Goal: Browse casually

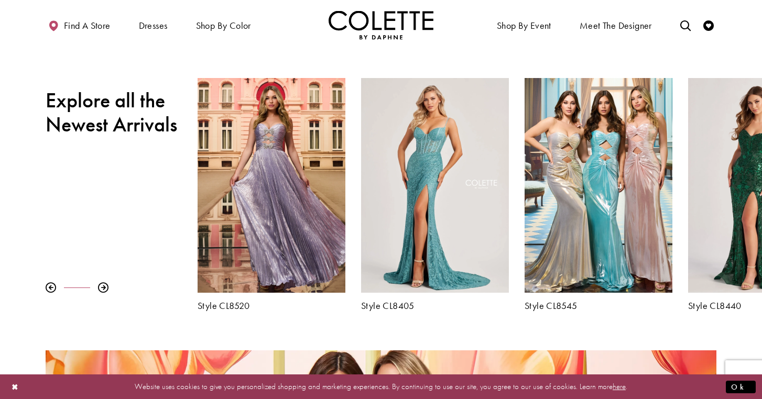
scroll to position [354, 0]
click at [103, 288] on div at bounding box center [103, 287] width 10 height 10
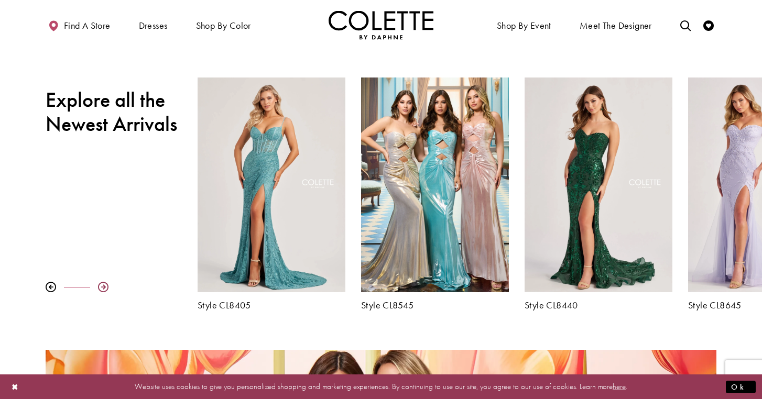
click at [102, 288] on div at bounding box center [103, 287] width 10 height 10
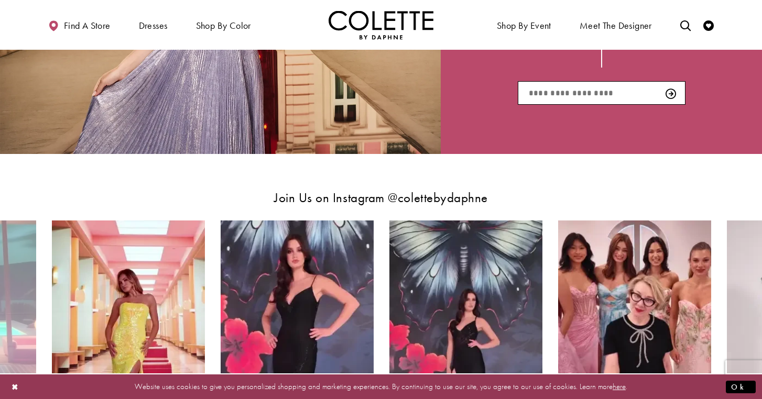
scroll to position [1724, 0]
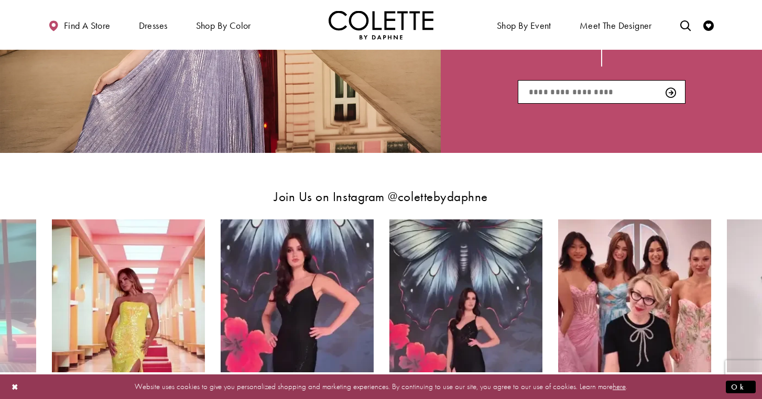
click at [390, 31] on img "Visit Home Page" at bounding box center [381, 24] width 105 height 29
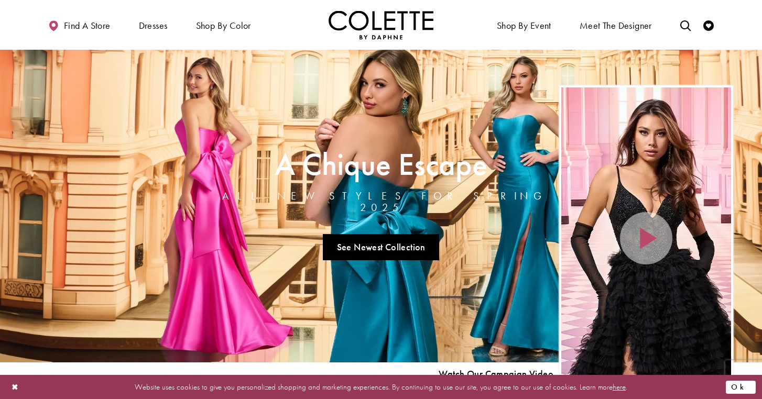
click at [750, 385] on button "Ok" at bounding box center [741, 386] width 30 height 13
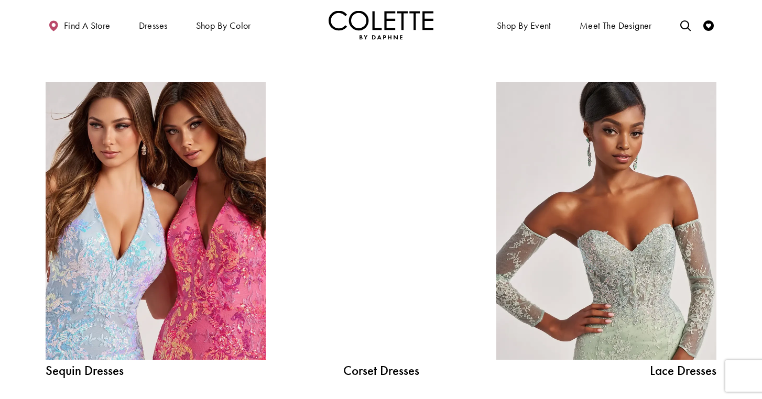
scroll to position [1084, 0]
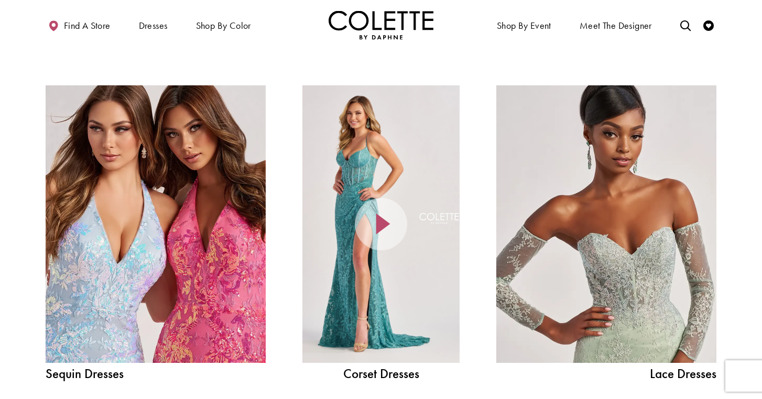
click at [391, 212] on icon at bounding box center [381, 224] width 52 height 52
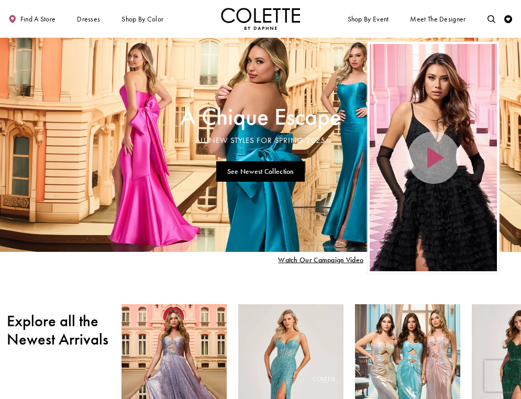
scroll to position [94, 0]
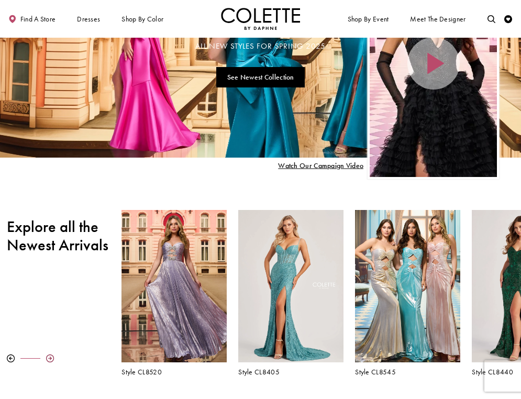
click at [51, 358] on div at bounding box center [50, 359] width 8 height 8
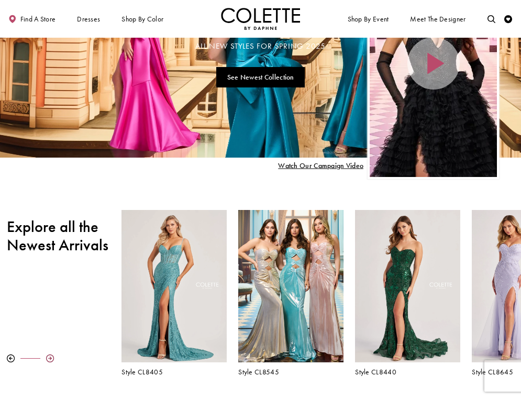
click at [51, 358] on div at bounding box center [50, 359] width 8 height 8
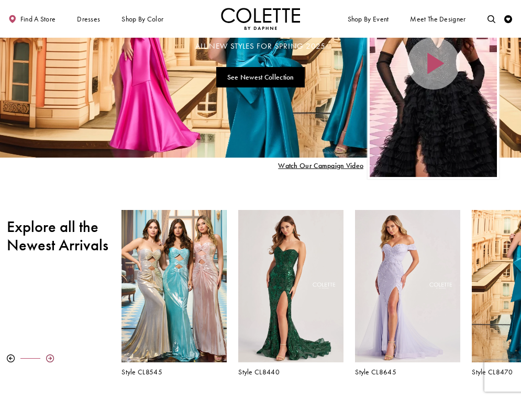
click at [51, 358] on div at bounding box center [50, 359] width 8 height 8
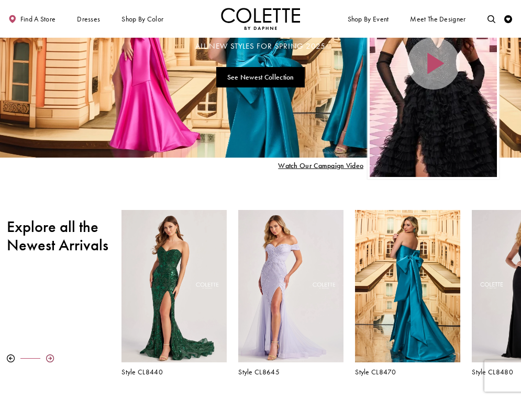
click at [51, 358] on div at bounding box center [50, 359] width 8 height 8
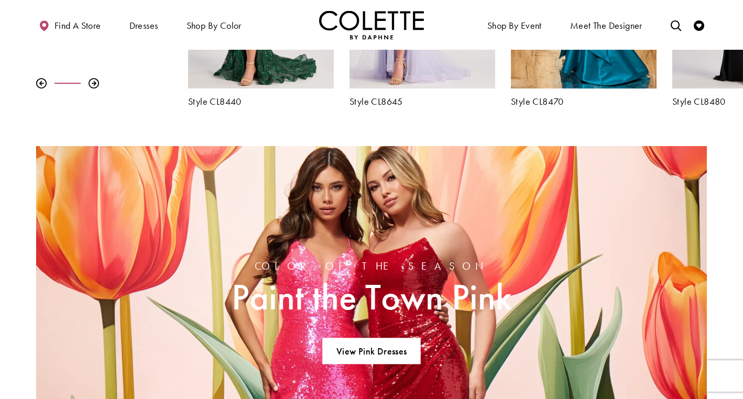
scroll to position [679, 0]
